Goal: Find contact information: Find contact information

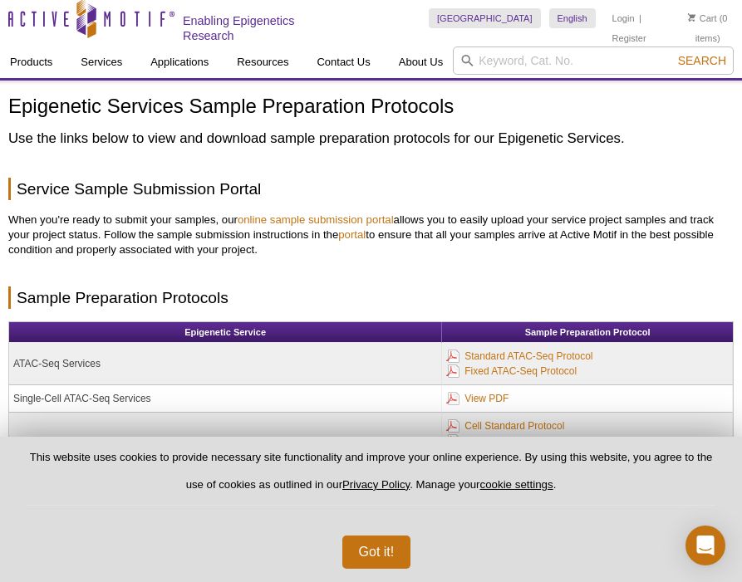
scroll to position [11, 0]
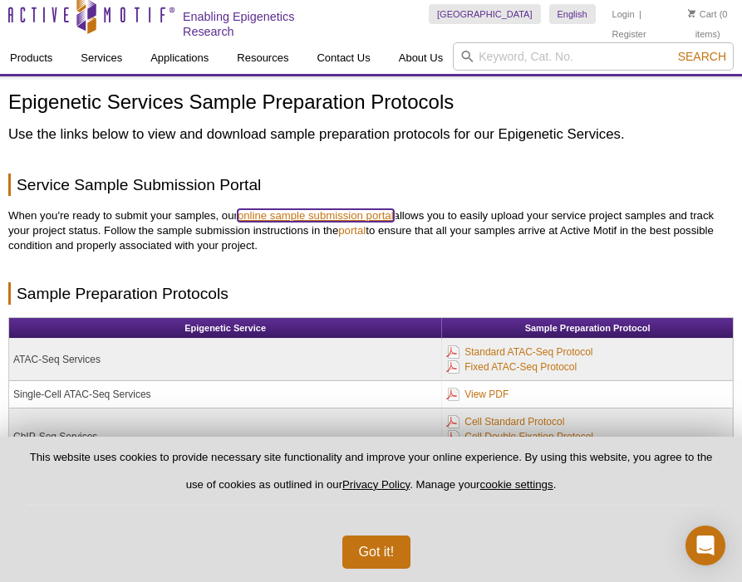
click at [322, 213] on link "online sample submission portal" at bounding box center [315, 215] width 156 height 12
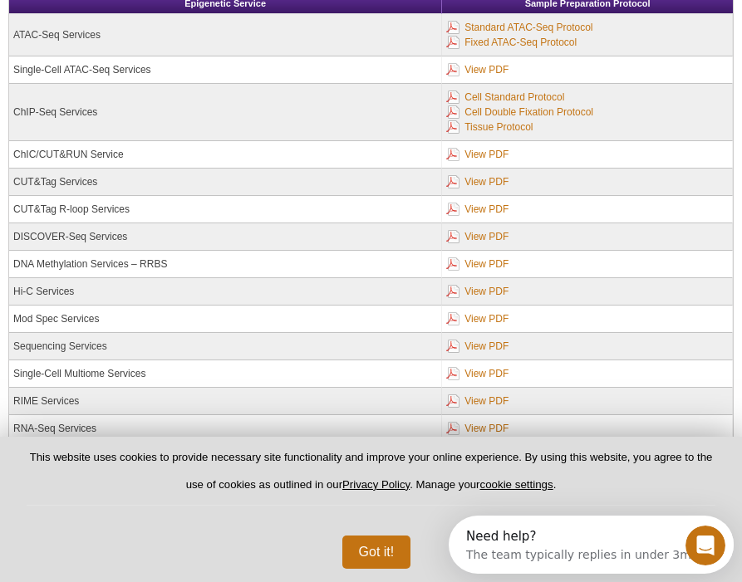
scroll to position [336, 0]
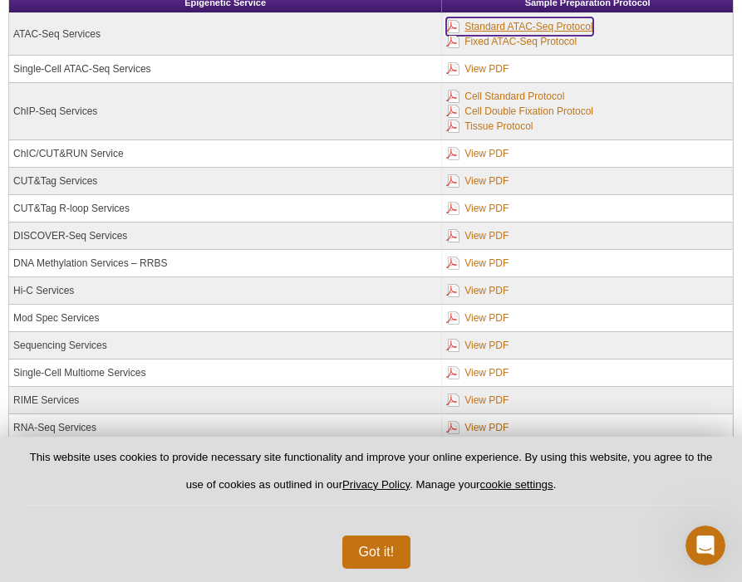
click at [522, 28] on link "Standard ATAC-Seq Protocol" at bounding box center [519, 26] width 146 height 18
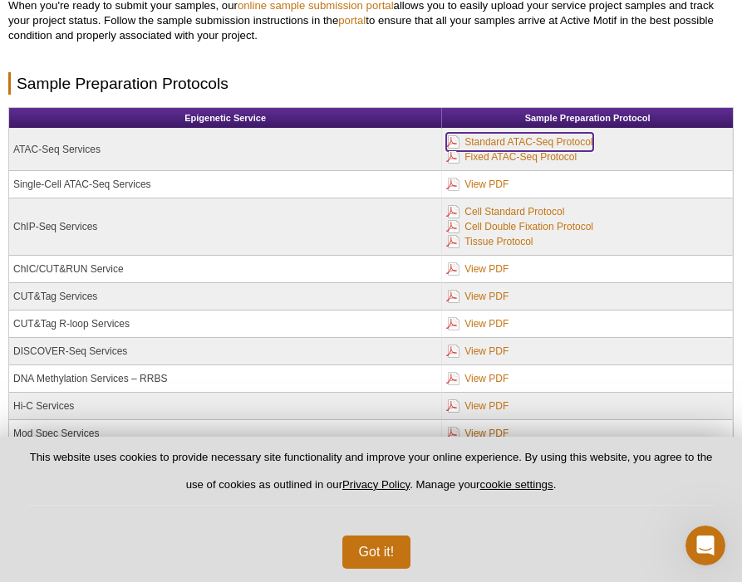
scroll to position [0, 0]
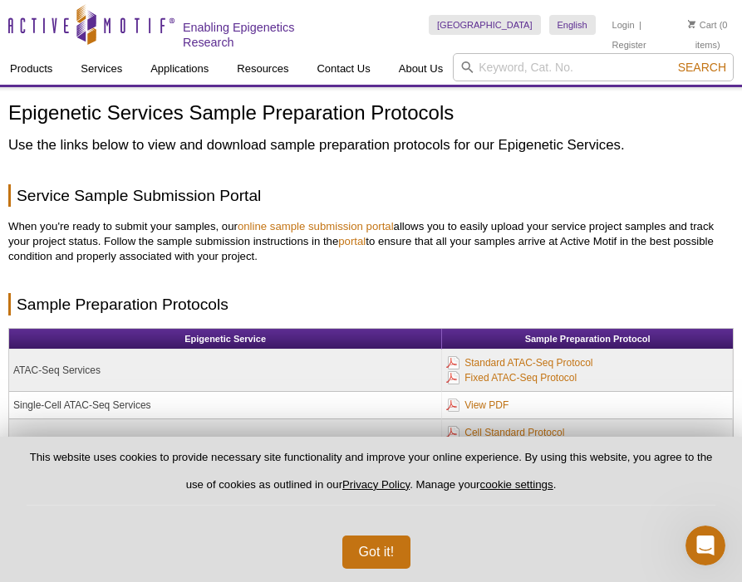
click at [486, 178] on div "Epigenetic Services Sample Preparation Protocols Use the links below to view an…" at bounding box center [370, 468] width 725 height 732
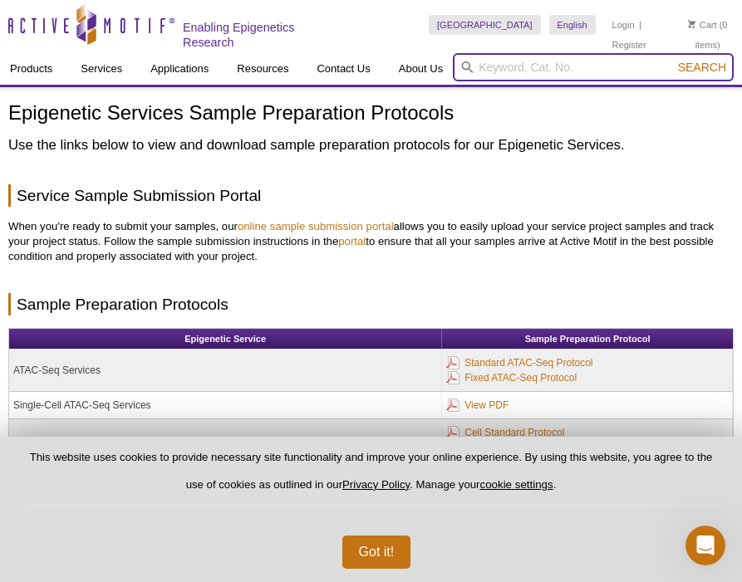
click at [580, 65] on input "search" at bounding box center [593, 67] width 281 height 28
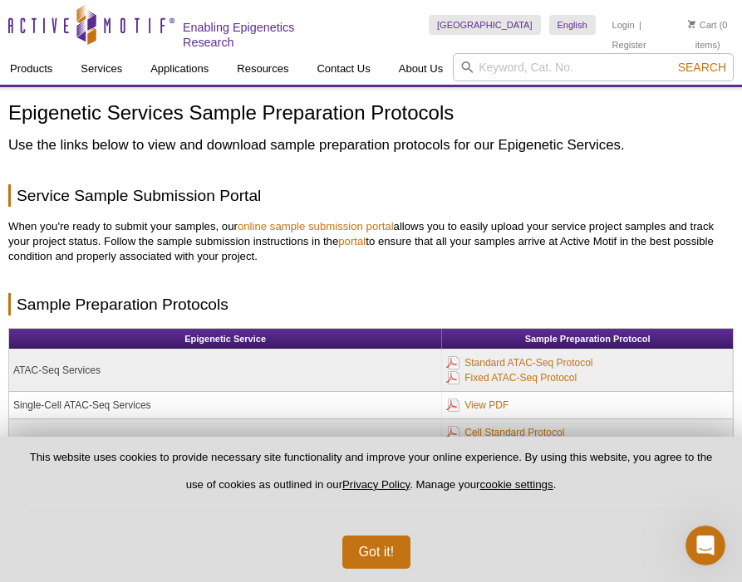
click at [596, 164] on div "Epigenetic Services Sample Preparation Protocols Use the links below to view an…" at bounding box center [370, 468] width 725 height 732
click at [612, 23] on link "Login" at bounding box center [623, 25] width 22 height 12
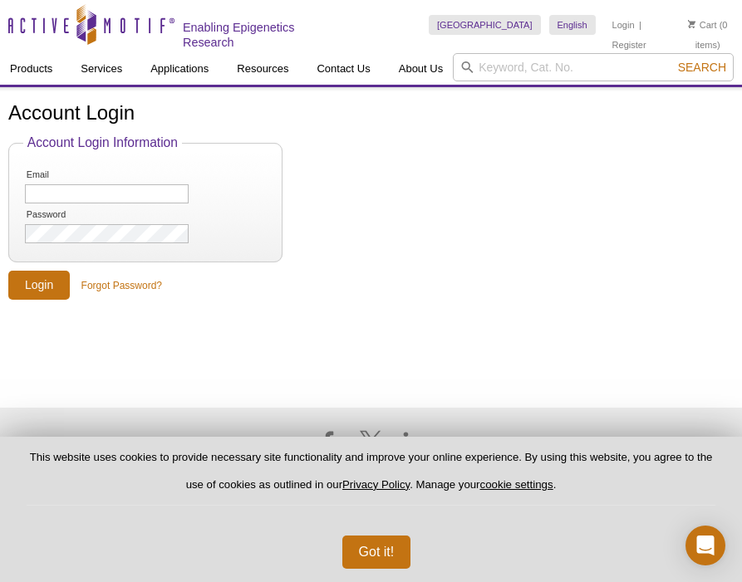
click at [445, 174] on form "Account Login Information Email Password Login Forgot Password?" at bounding box center [370, 217] width 725 height 164
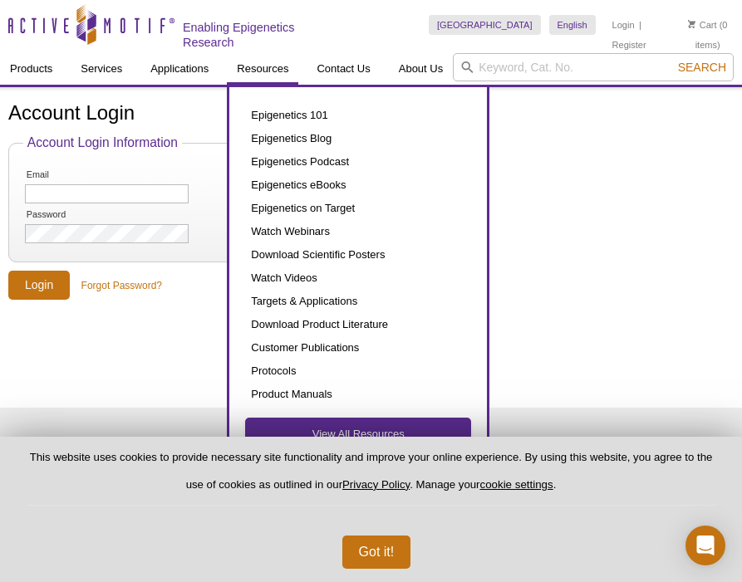
click at [357, 429] on link "View All Resources" at bounding box center [358, 435] width 224 height 32
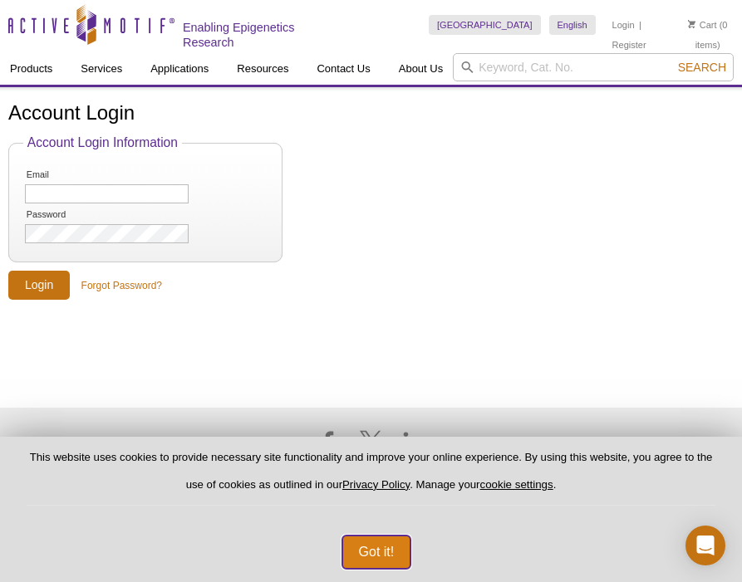
click at [370, 541] on button "Got it!" at bounding box center [376, 552] width 69 height 33
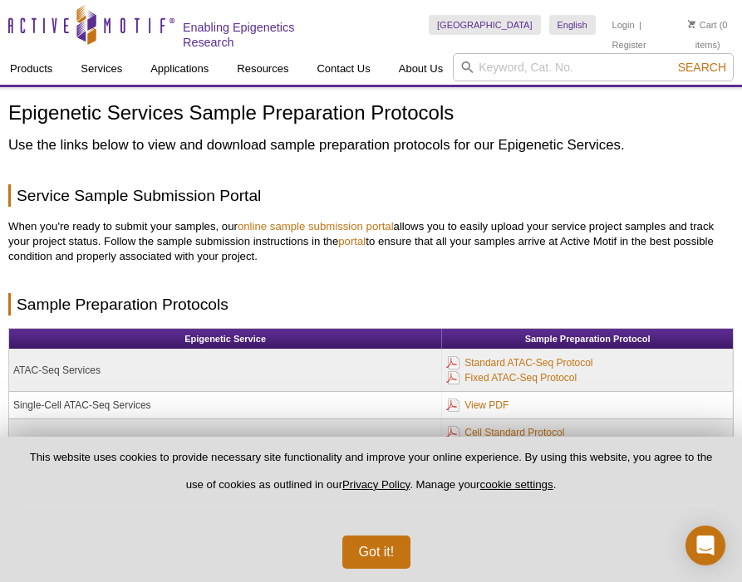
click at [326, 212] on div "Epigenetic Services Sample Preparation Protocols Use the links below to view an…" at bounding box center [370, 468] width 725 height 732
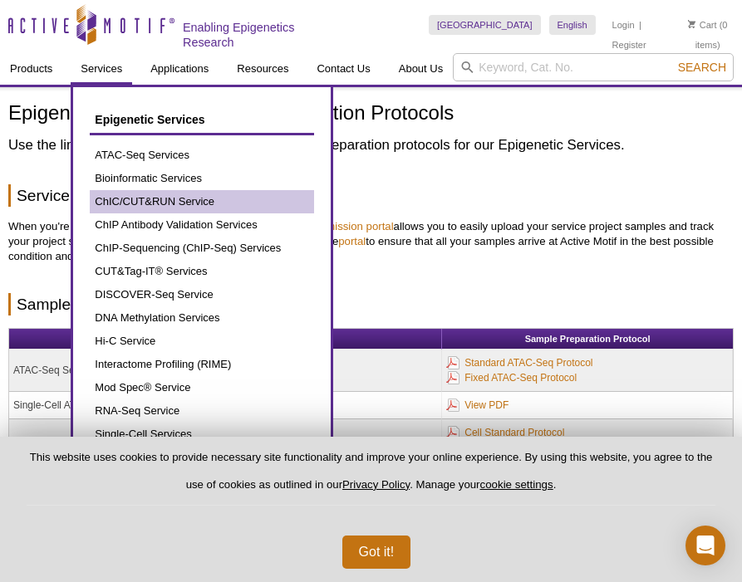
scroll to position [41, 0]
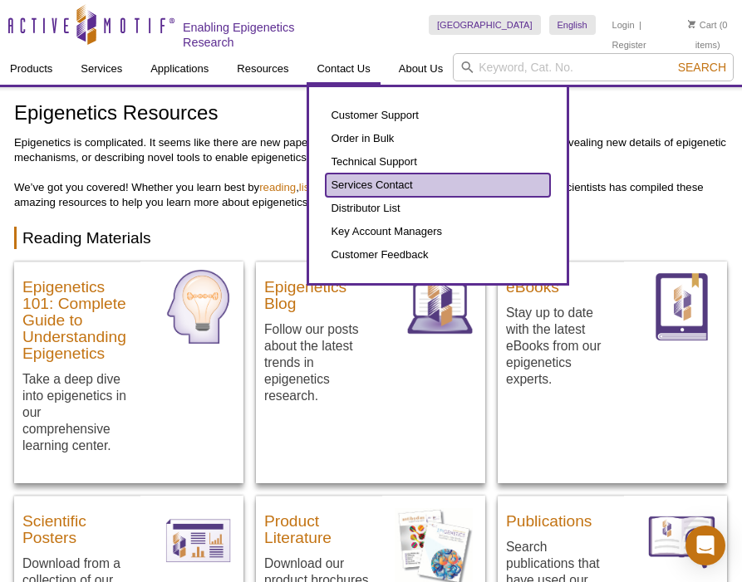
click at [376, 182] on link "Services Contact" at bounding box center [438, 185] width 224 height 23
click at [376, 184] on link "Services Contact" at bounding box center [438, 185] width 224 height 23
click at [375, 186] on link "Services Contact" at bounding box center [438, 185] width 224 height 23
click at [371, 184] on link "Services Contact" at bounding box center [438, 185] width 224 height 23
click at [423, 190] on link "Services Contact" at bounding box center [438, 185] width 224 height 23
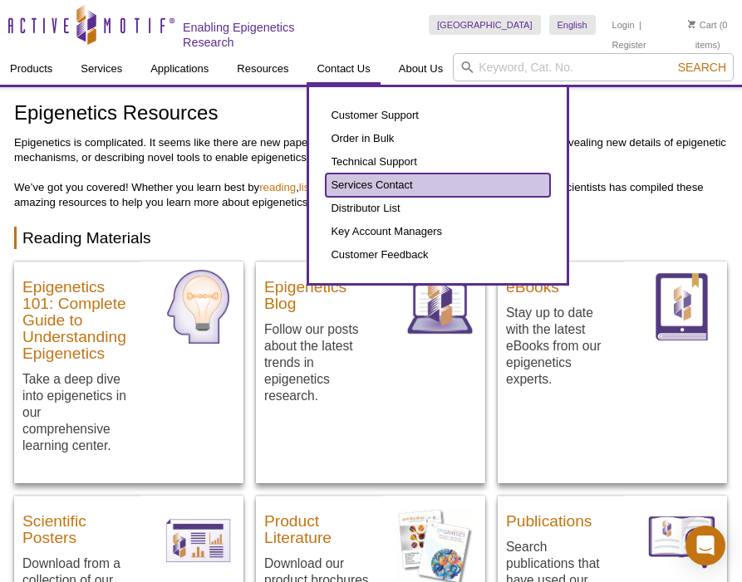
click at [423, 190] on link "Services Contact" at bounding box center [438, 185] width 224 height 23
click at [364, 183] on link "Services Contact" at bounding box center [438, 185] width 224 height 23
click at [389, 182] on link "Services Contact" at bounding box center [438, 185] width 224 height 23
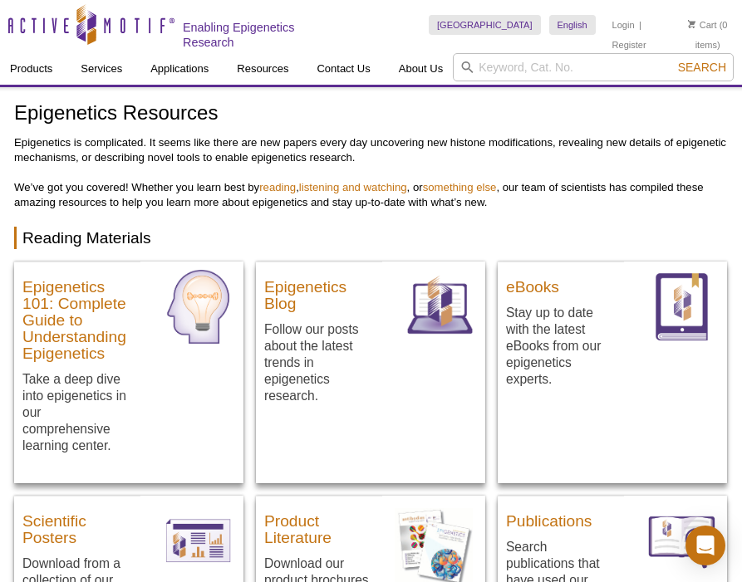
click at [255, 180] on p "Epigenetics is complicated. It seems like there are new papers every day uncove…" at bounding box center [370, 172] width 713 height 75
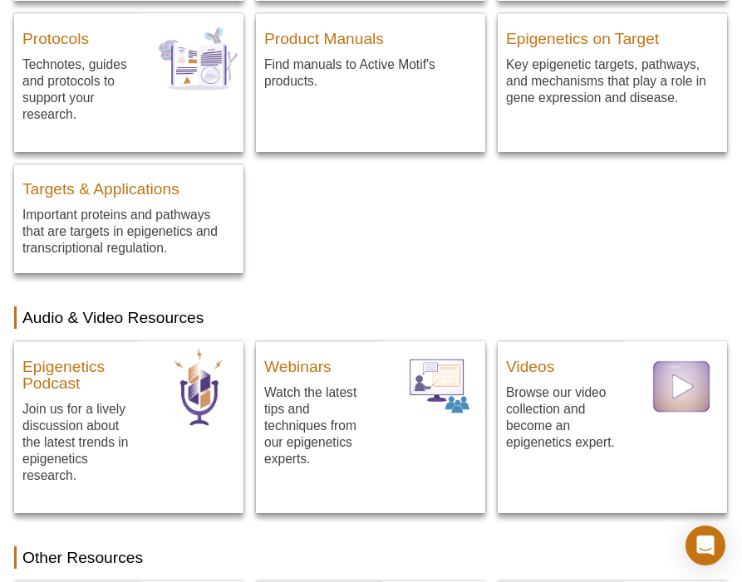
scroll to position [670, 0]
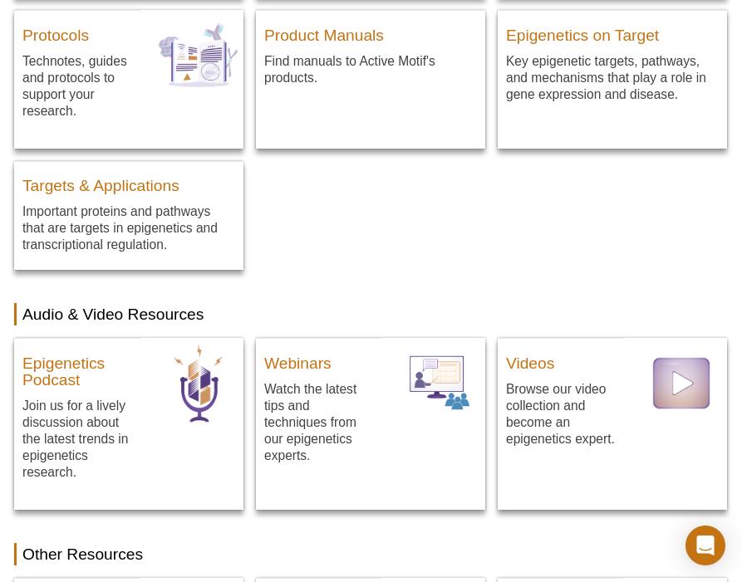
click at [375, 310] on h2 "Audio & Video Resources" at bounding box center [370, 314] width 713 height 22
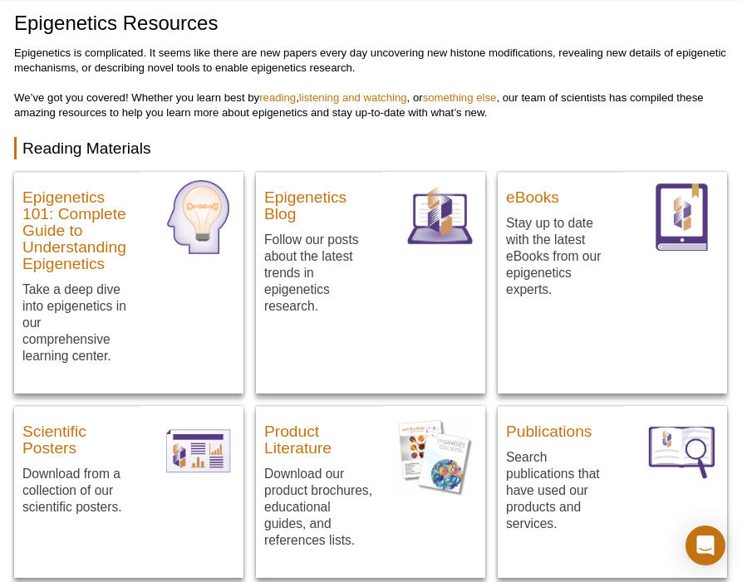
scroll to position [0, 0]
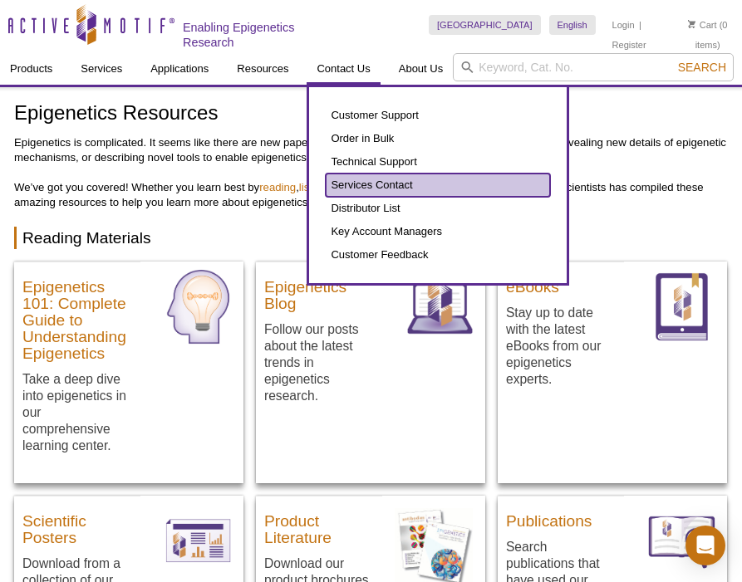
click at [383, 185] on link "Services Contact" at bounding box center [438, 185] width 224 height 23
click at [345, 184] on link "Services Contact" at bounding box center [438, 185] width 224 height 23
click at [343, 185] on link "Services Contact" at bounding box center [438, 185] width 224 height 23
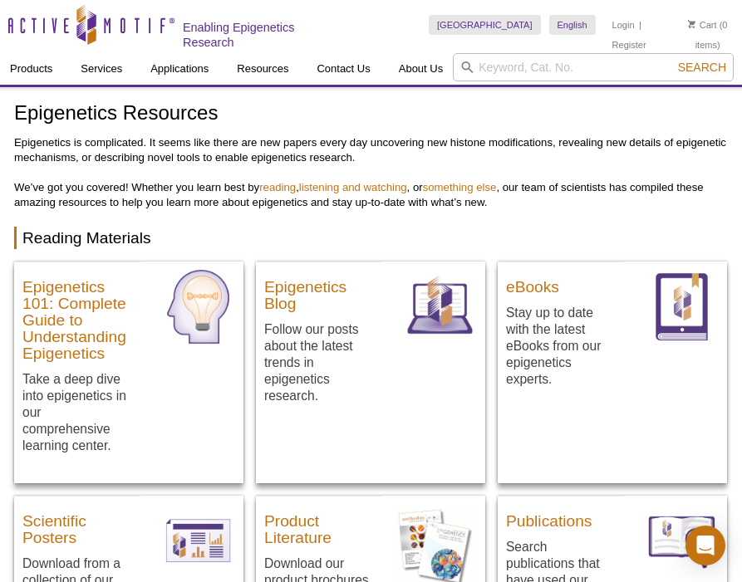
click at [166, 154] on p "Epigenetics is complicated. It seems like there are new papers every day uncove…" at bounding box center [370, 172] width 713 height 75
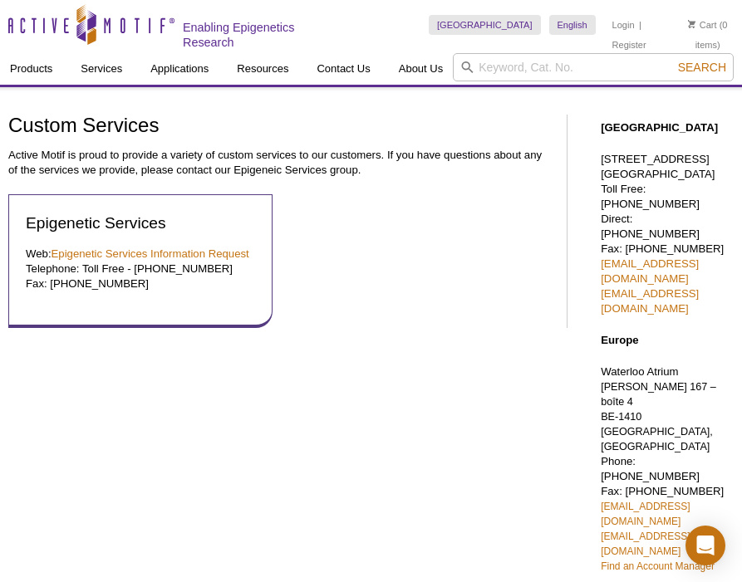
click at [276, 187] on div "Custom Services Active Motif is proud to provide a variety of custom services t…" at bounding box center [278, 221] width 541 height 213
